Goal: Communication & Community: Answer question/provide support

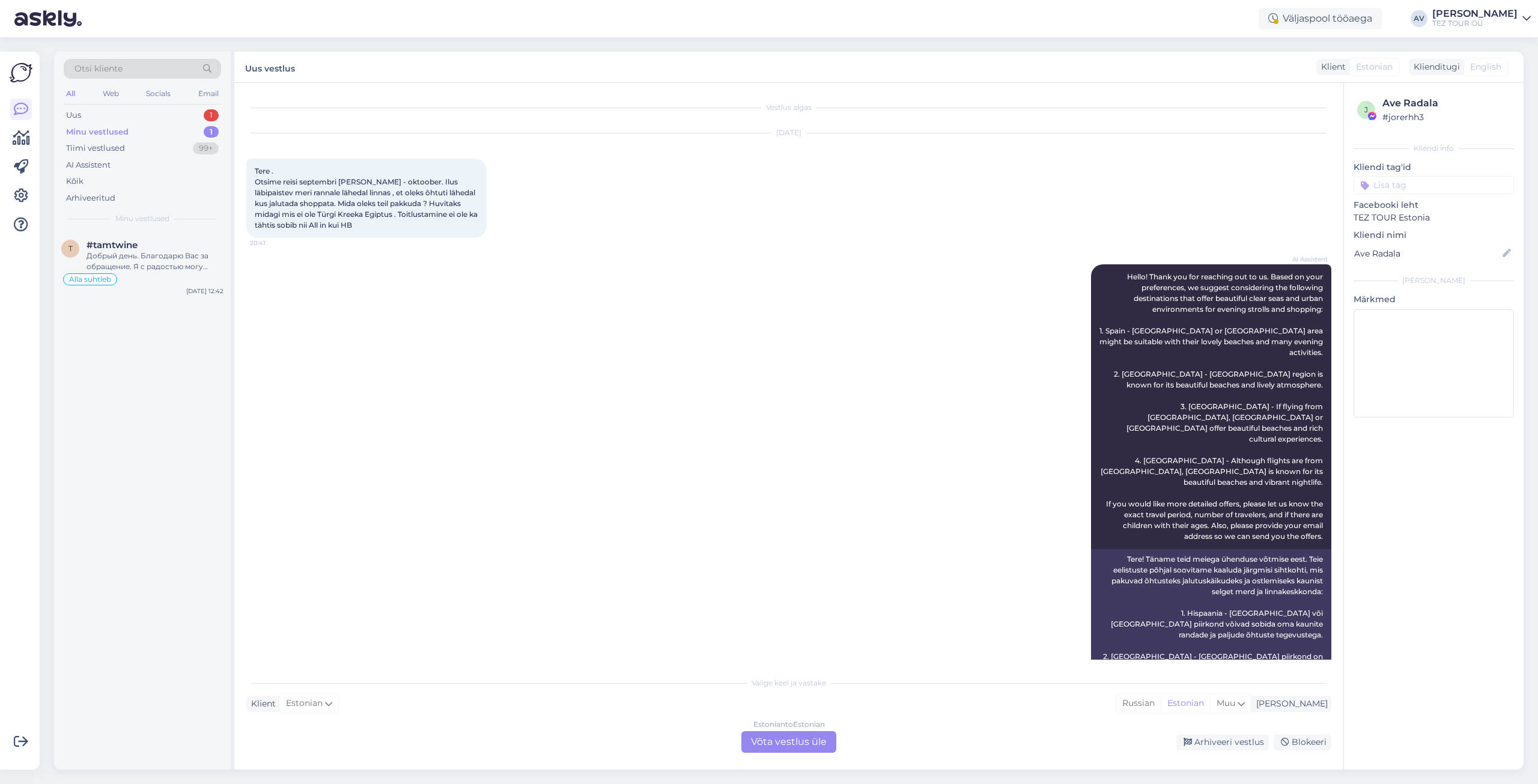
scroll to position [1044, 0]
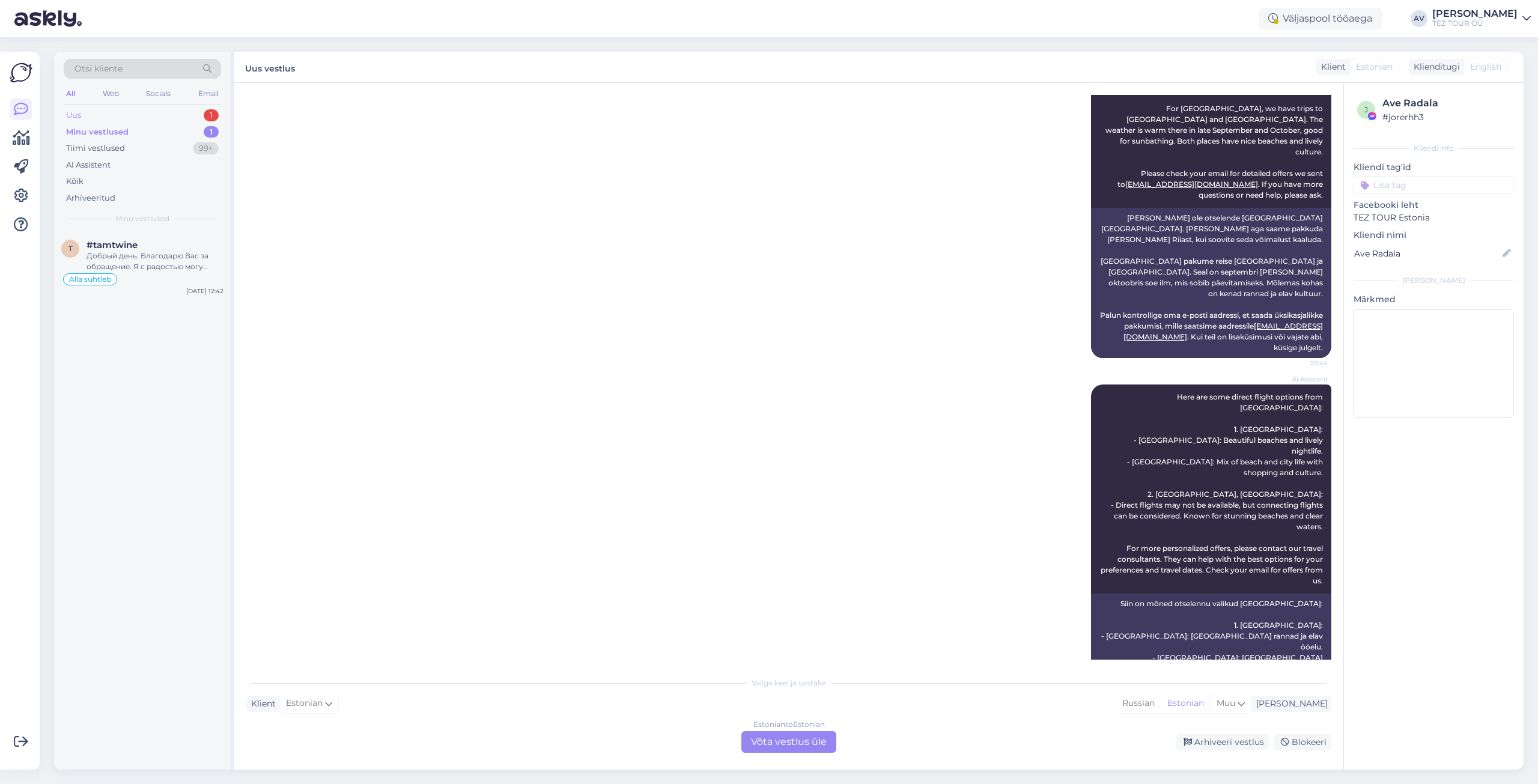
click at [88, 112] on div "Uus 1" at bounding box center [142, 115] width 157 height 17
click at [118, 258] on div "Here are some direct flight options from [GEOGRAPHIC_DATA]: 1. [GEOGRAPHIC_DATA…" at bounding box center [155, 261] width 137 height 22
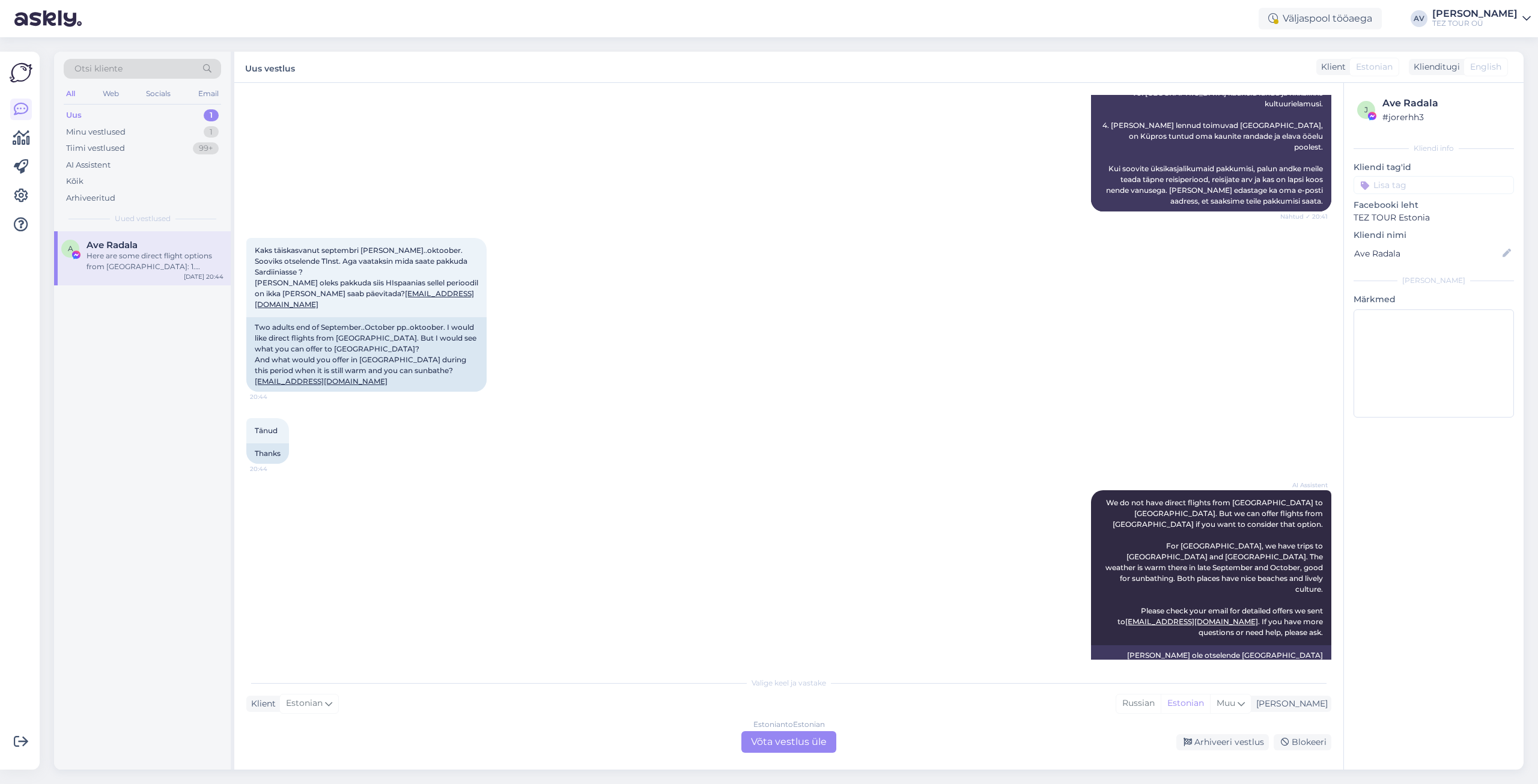
scroll to position [563, 0]
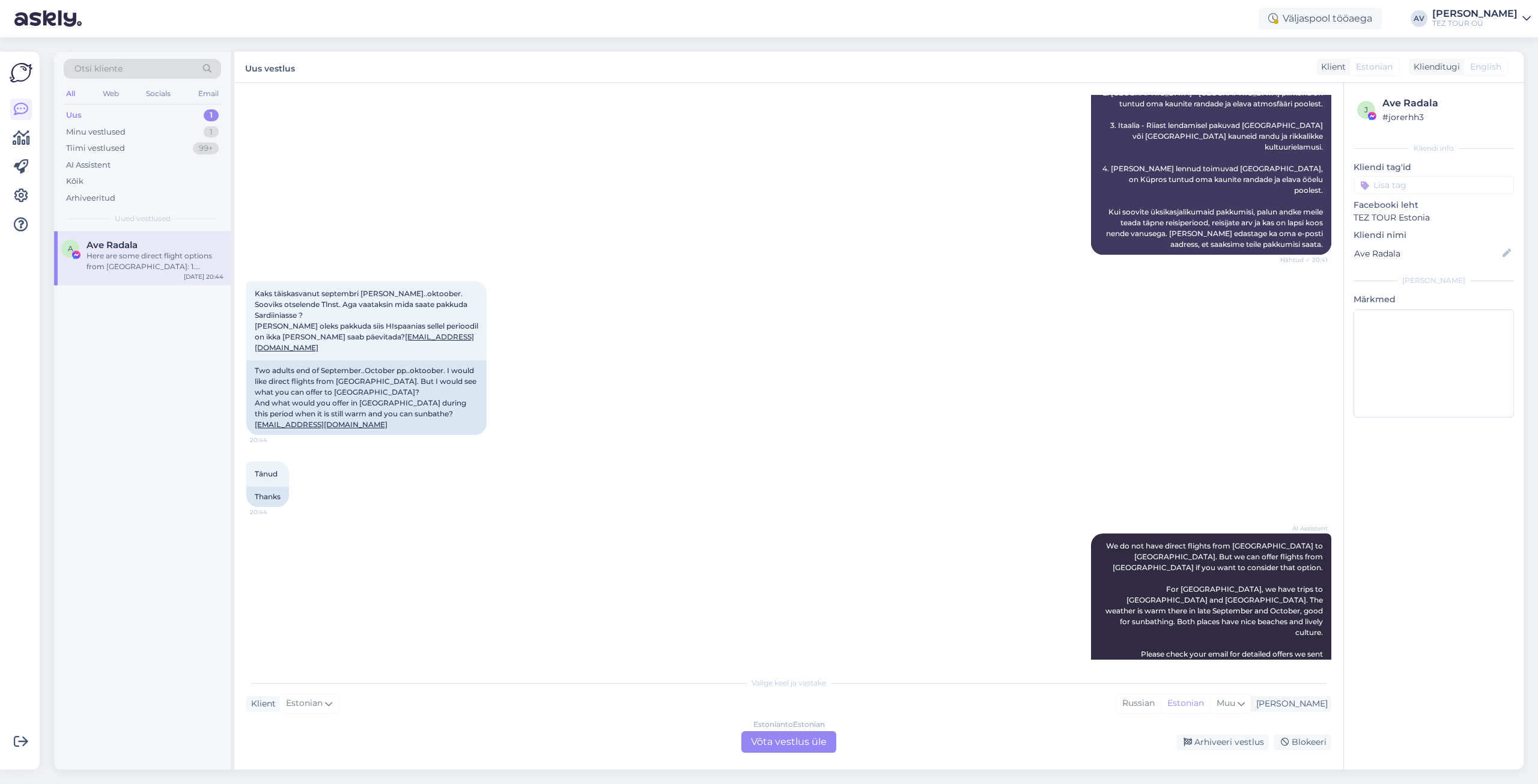
click at [779, 741] on div "Estonian to Estonian Võta vestlus üle" at bounding box center [789, 742] width 95 height 22
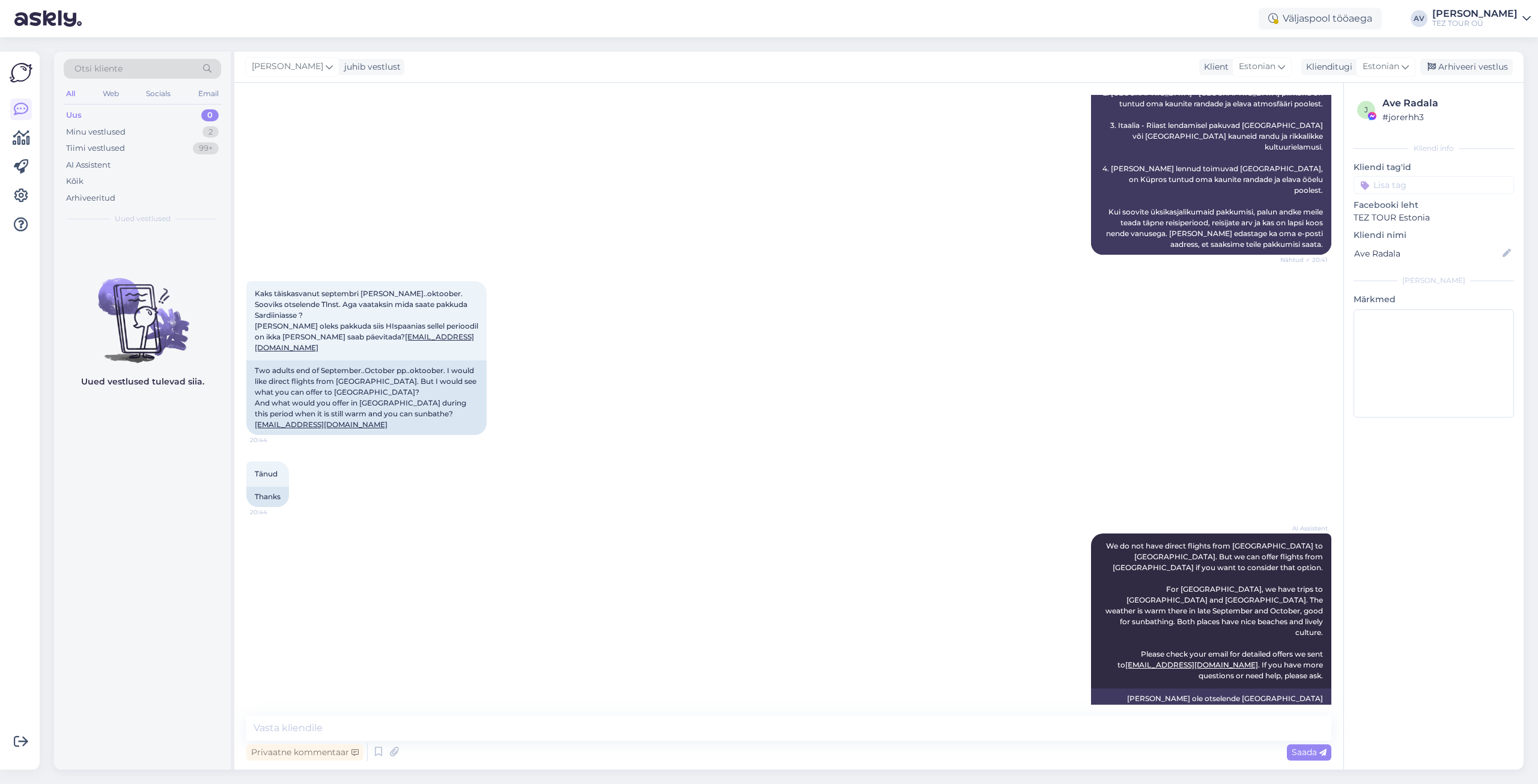
scroll to position [1062, 0]
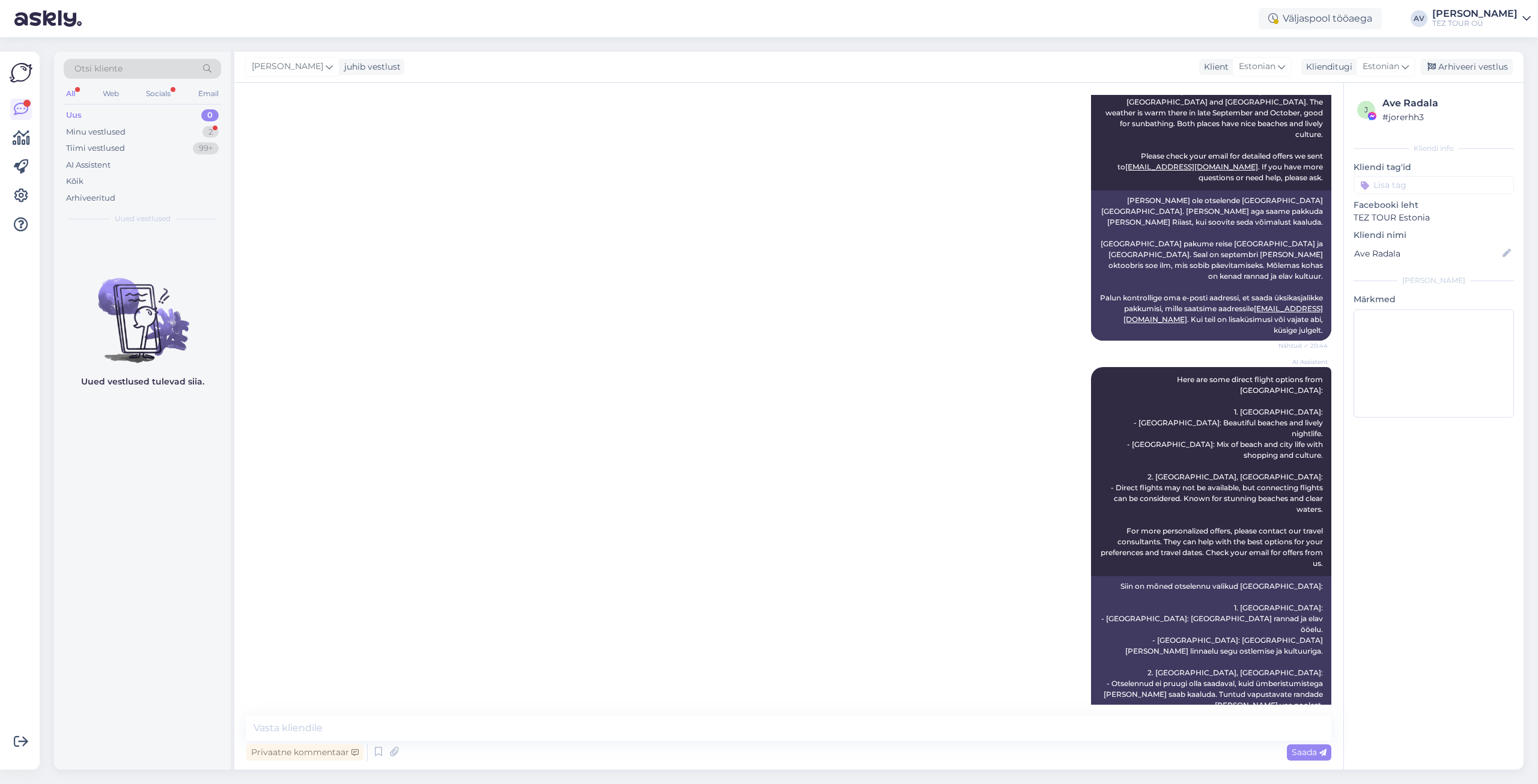
click at [1406, 187] on input at bounding box center [1433, 185] width 160 height 18
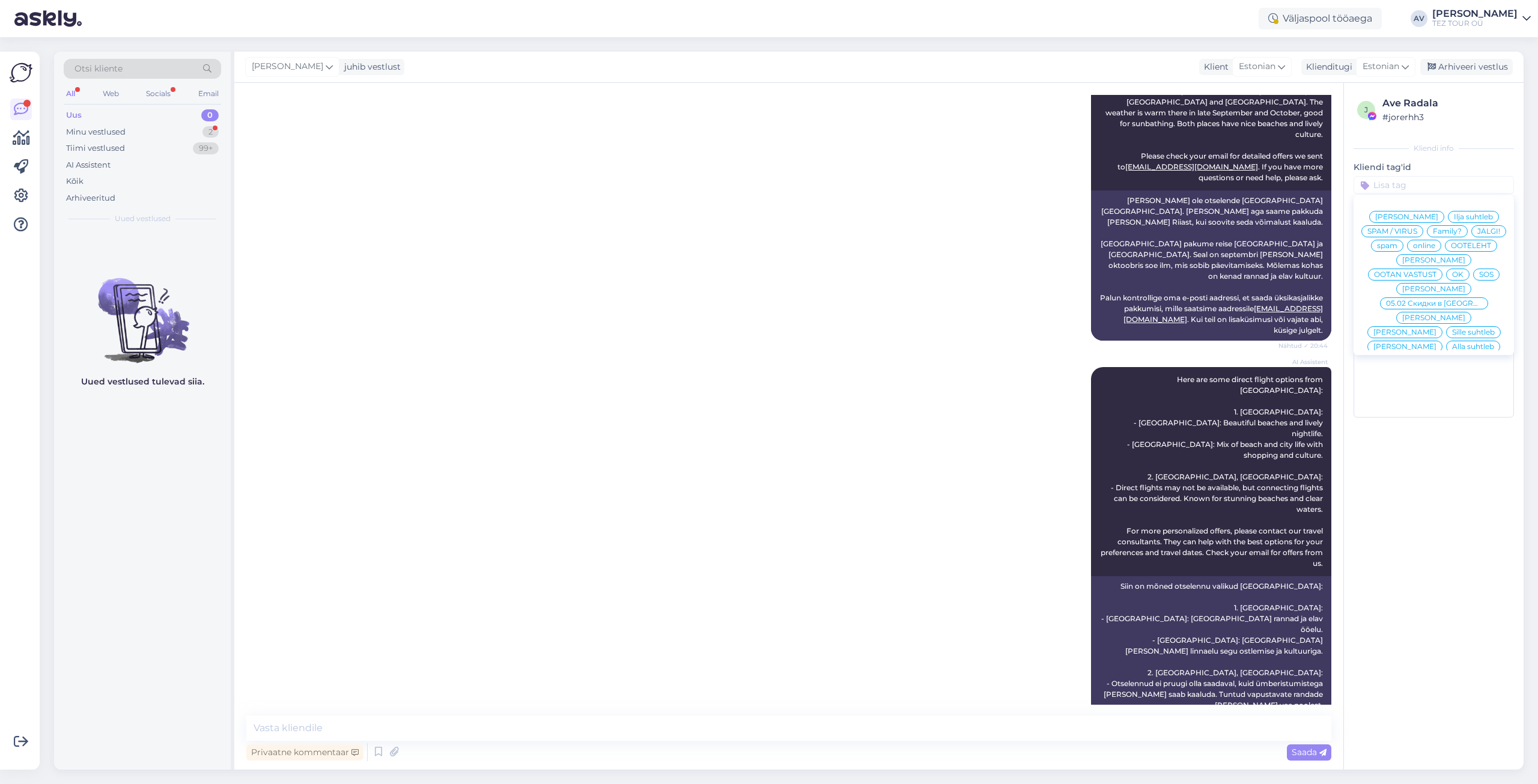
click at [1452, 347] on span "Alla suhtleb" at bounding box center [1473, 347] width 42 height 7
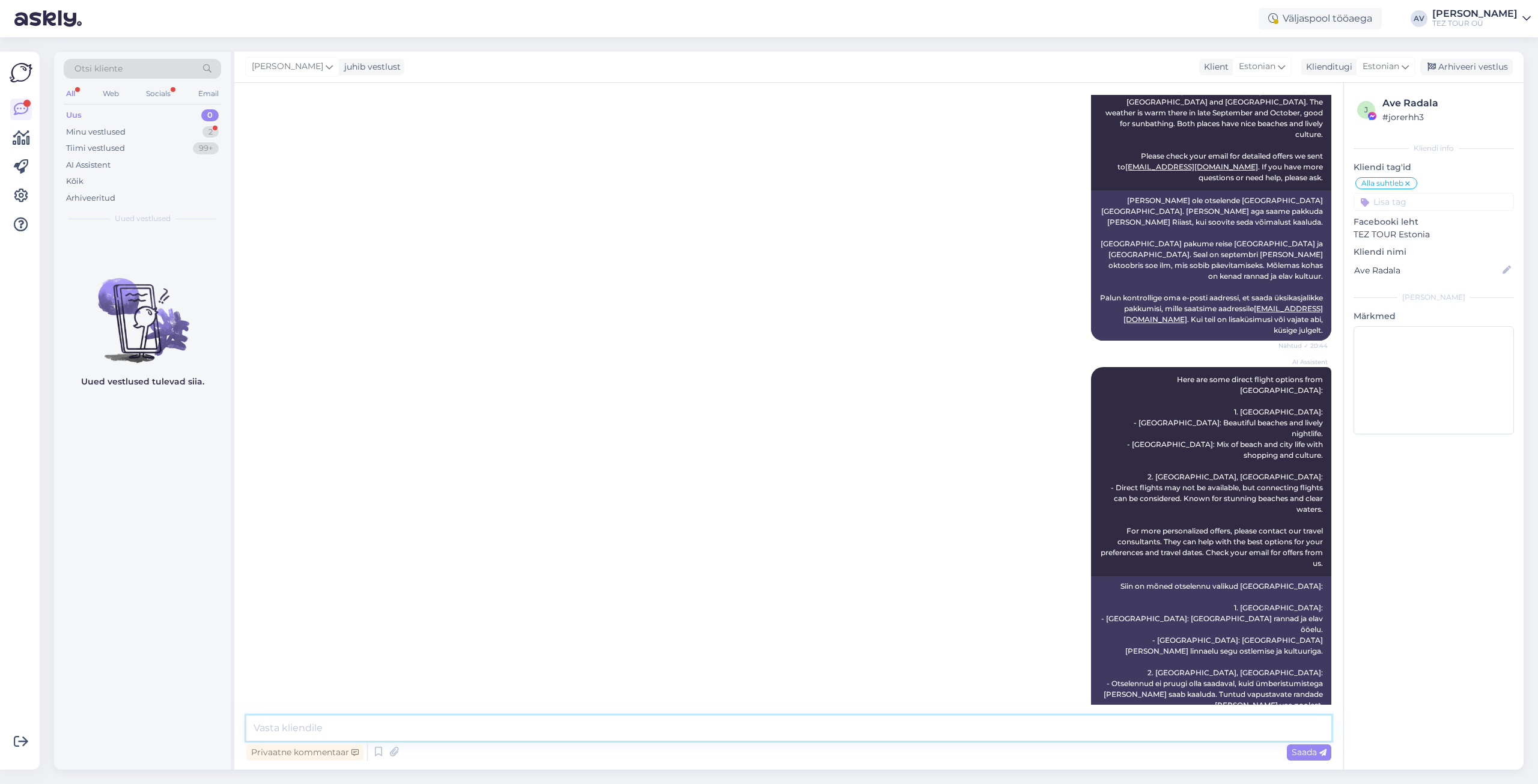
click at [613, 720] on textarea at bounding box center [788, 728] width 1085 height 25
click at [374, 727] on textarea at bounding box center [788, 728] width 1085 height 25
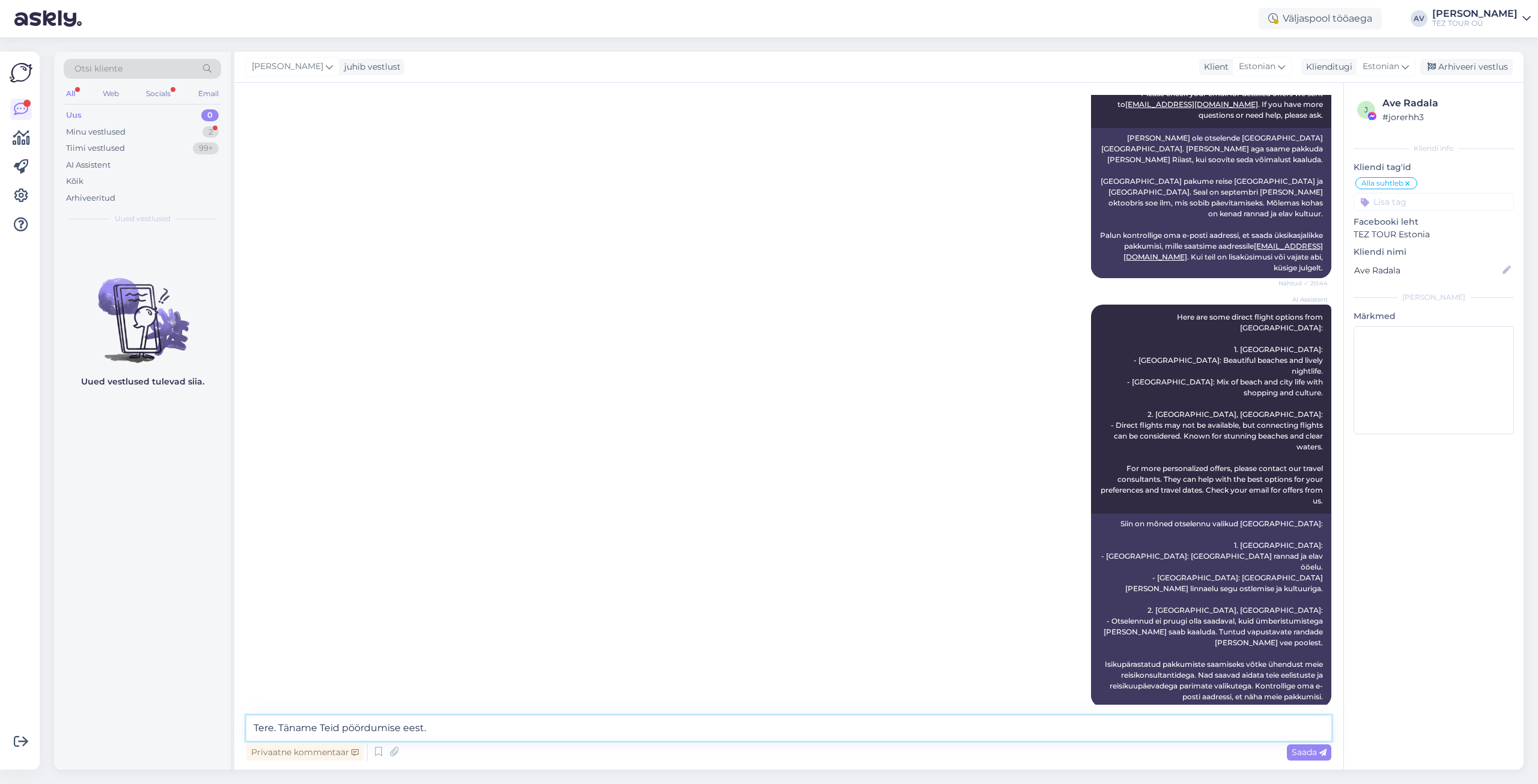
click at [500, 721] on textarea "Tere. Täname Teid pöördumise eest." at bounding box center [788, 728] width 1085 height 25
paste textarea "Me tõesti ei paku otselendu Sardiiniasse ja ka väljumisega Riiast. Teen teile h…"
type textarea "Tere. Täname Teid pöördumise eest. Me tõesti ei paku otselendu Sardiiniasse ja …"
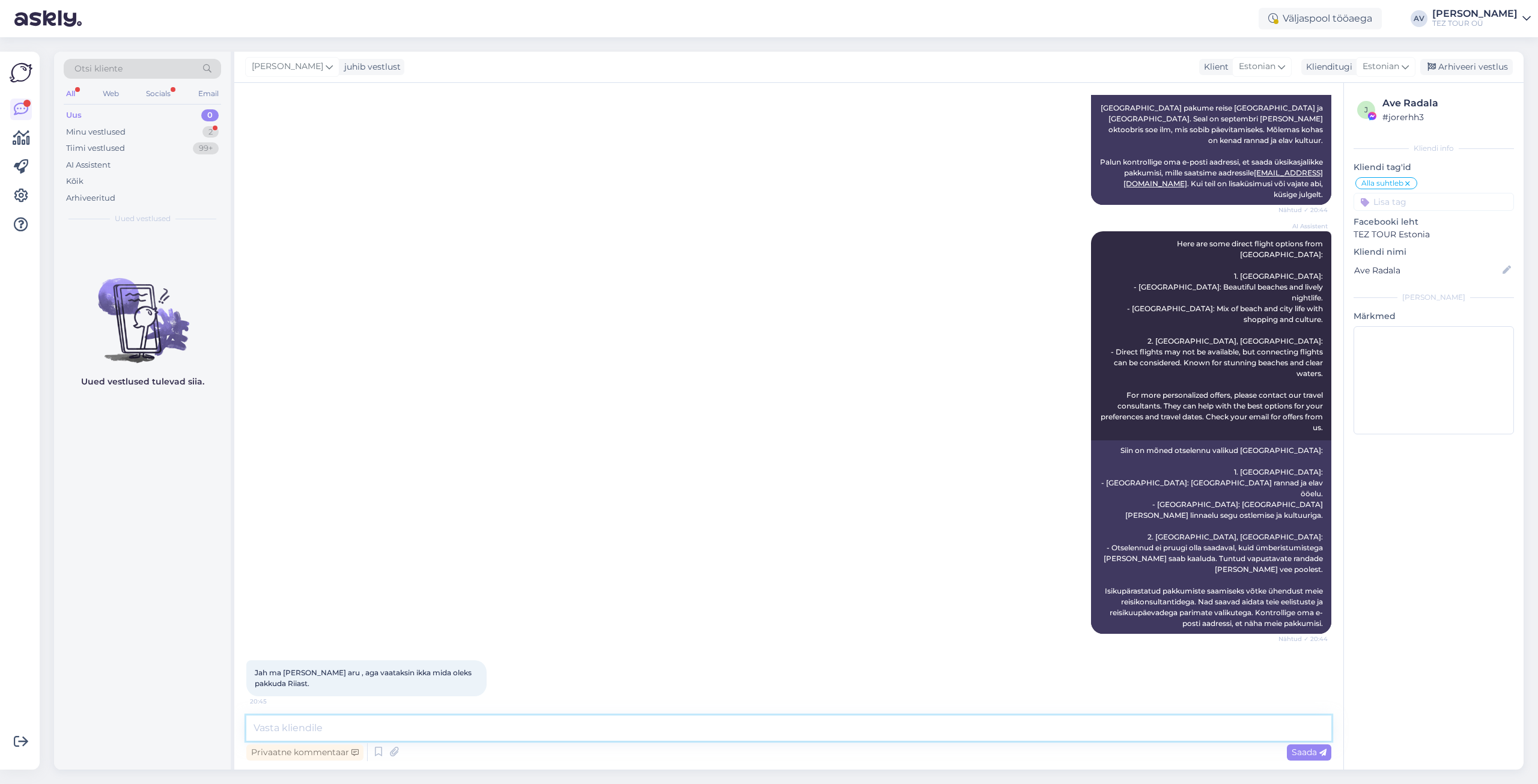
click at [498, 731] on textarea at bounding box center [788, 728] width 1085 height 25
paste textarea "Pakkumised saadetakse hiljemalt [PERSON_NAME] 18:00. Täname mõistva suhtumise e…"
click at [503, 728] on textarea "Pakkumised saadetakse hiljemalt [PERSON_NAME] 18:00. Täname mõistva suhtumise e…" at bounding box center [788, 728] width 1085 height 25
type textarea "Pakkumised saadetakse hiljemalt [PERSON_NAME] 18:00. Tänan mõistva suhtumise ee…"
click at [1306, 747] on span "Saada" at bounding box center [1309, 752] width 35 height 11
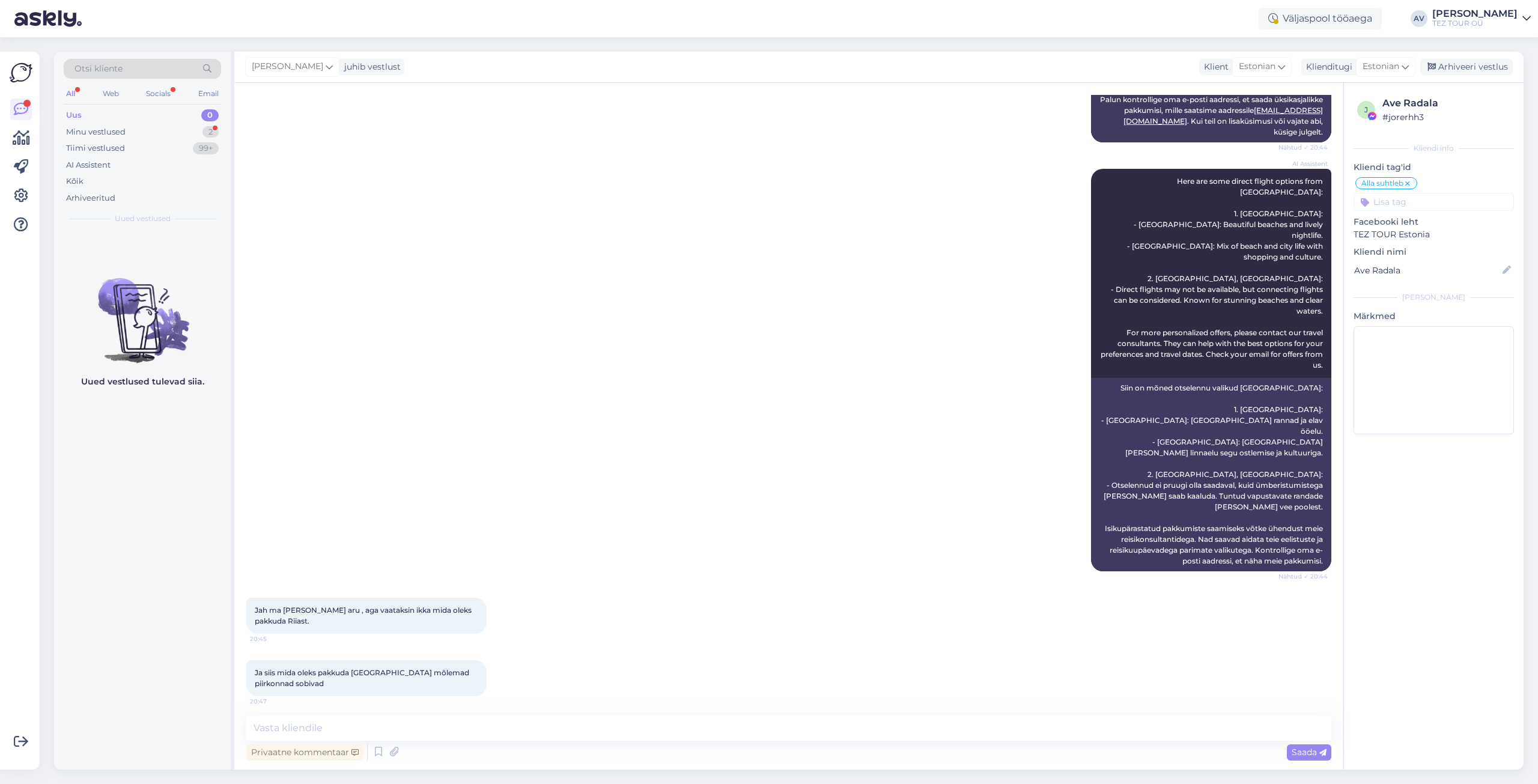
scroll to position [1311, 0]
